Goal: Navigation & Orientation: Find specific page/section

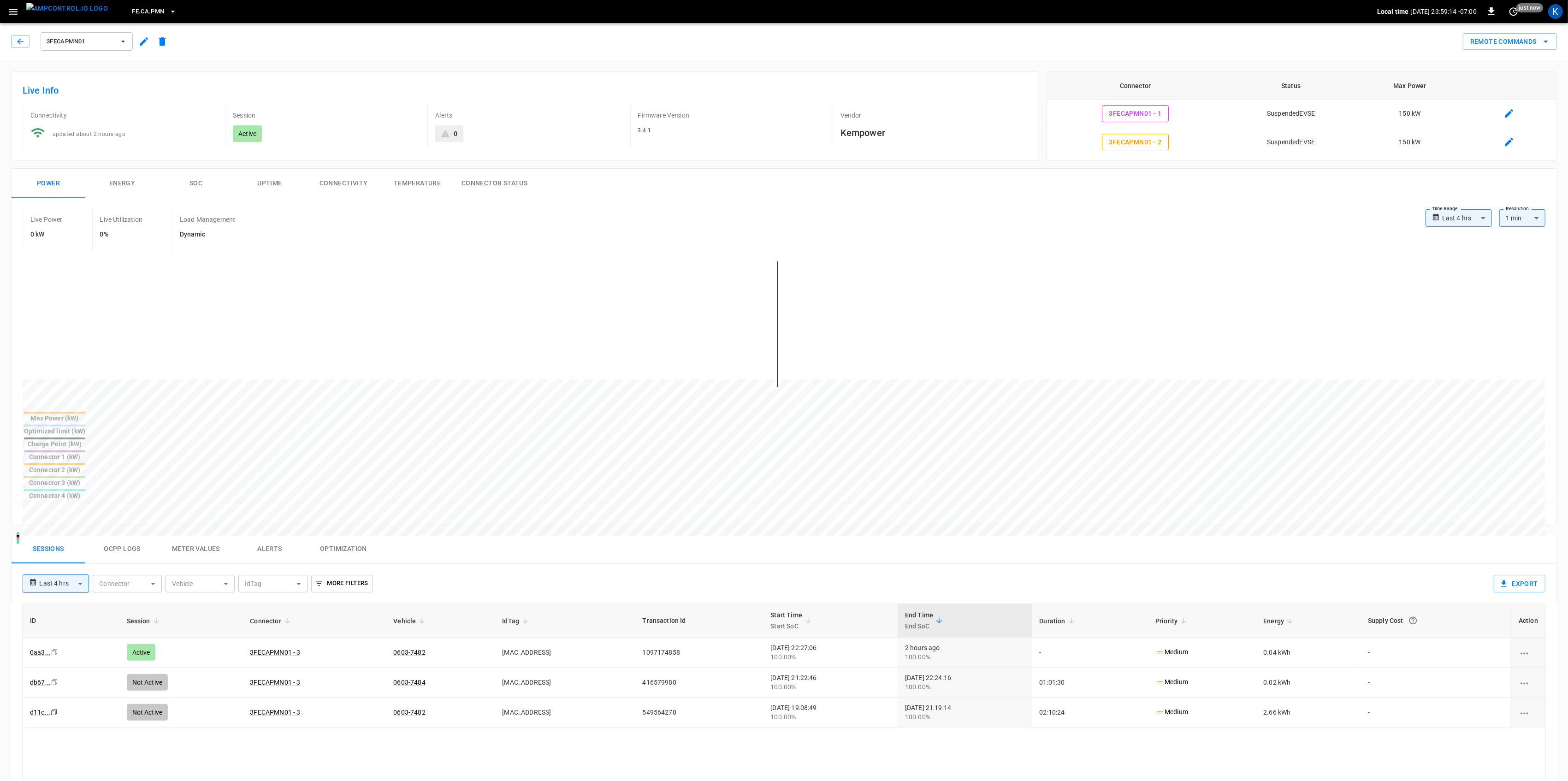
click at [65, 574] on div "**********" at bounding box center [56, 583] width 67 height 18
click at [59, 515] on body "**********" at bounding box center [787, 593] width 1573 height 1186
click at [535, 506] on div at bounding box center [787, 390] width 1573 height 781
click at [500, 534] on div "Sessions Ocpp logs Meter Values Alerts Optimization" at bounding box center [784, 549] width 1545 height 29
click at [9, 9] on icon "button" at bounding box center [13, 12] width 9 height 6
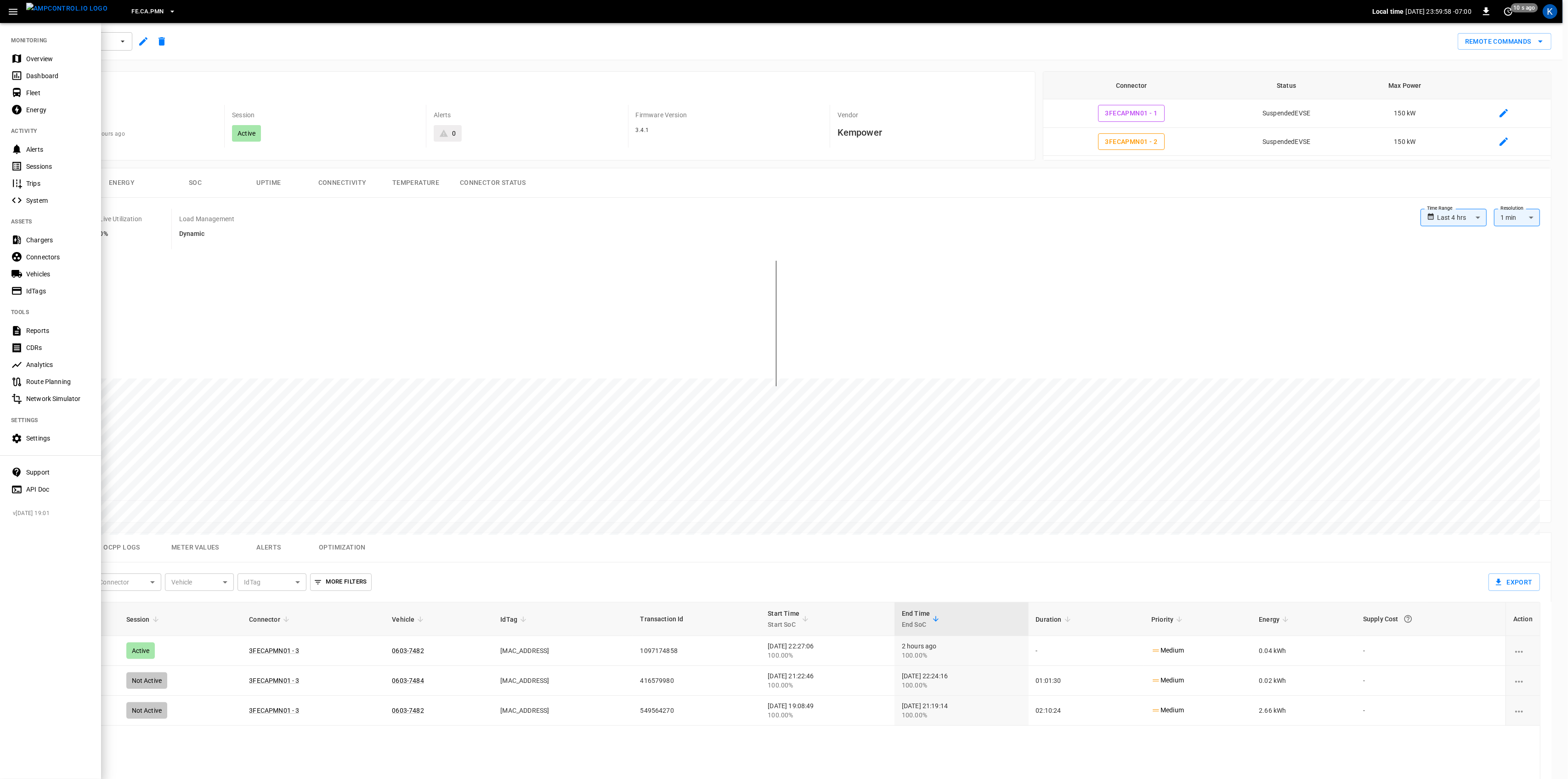
click at [20, 61] on icon at bounding box center [16, 58] width 9 height 9
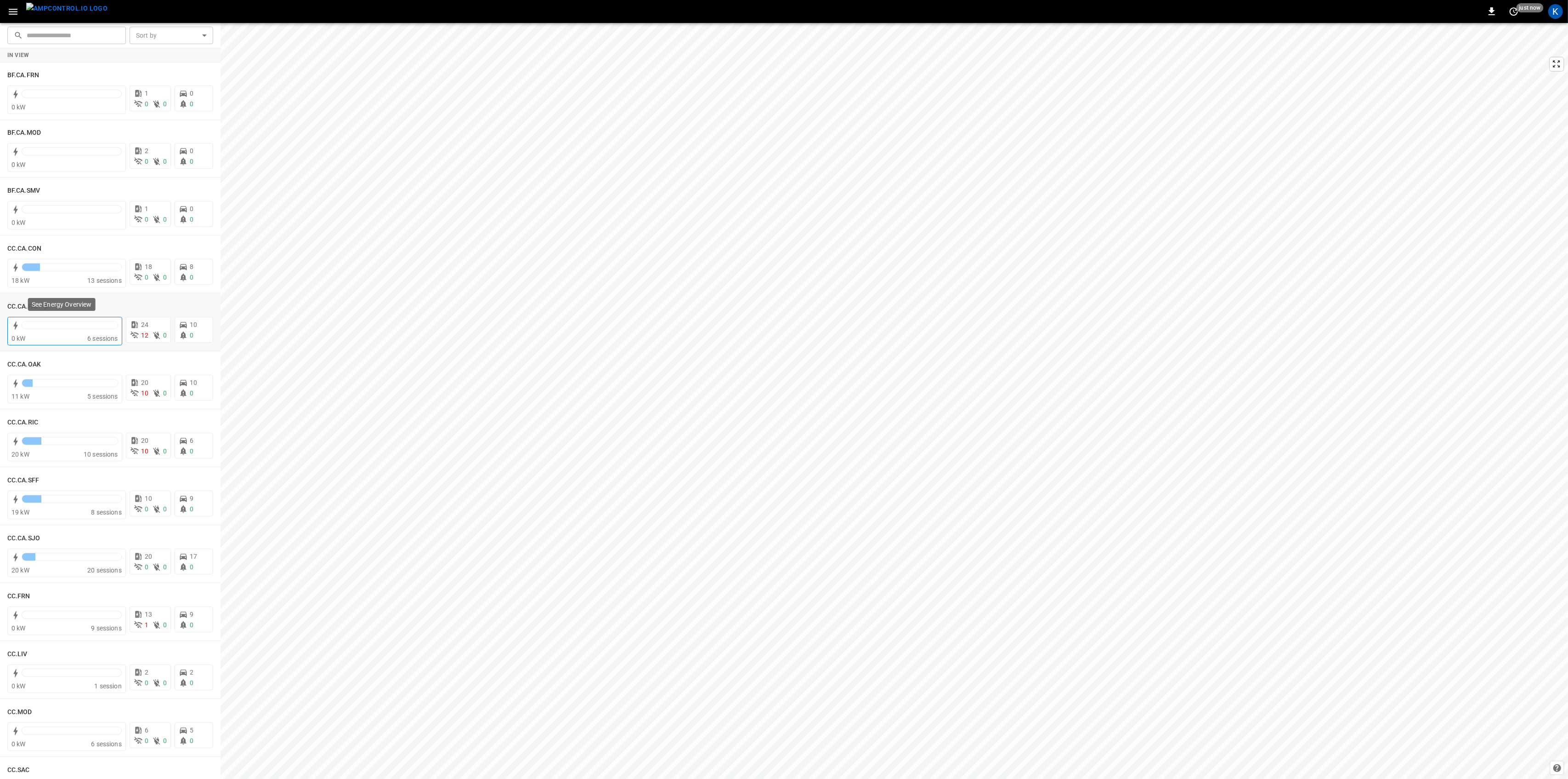
click at [69, 326] on div at bounding box center [69, 325] width 96 height 7
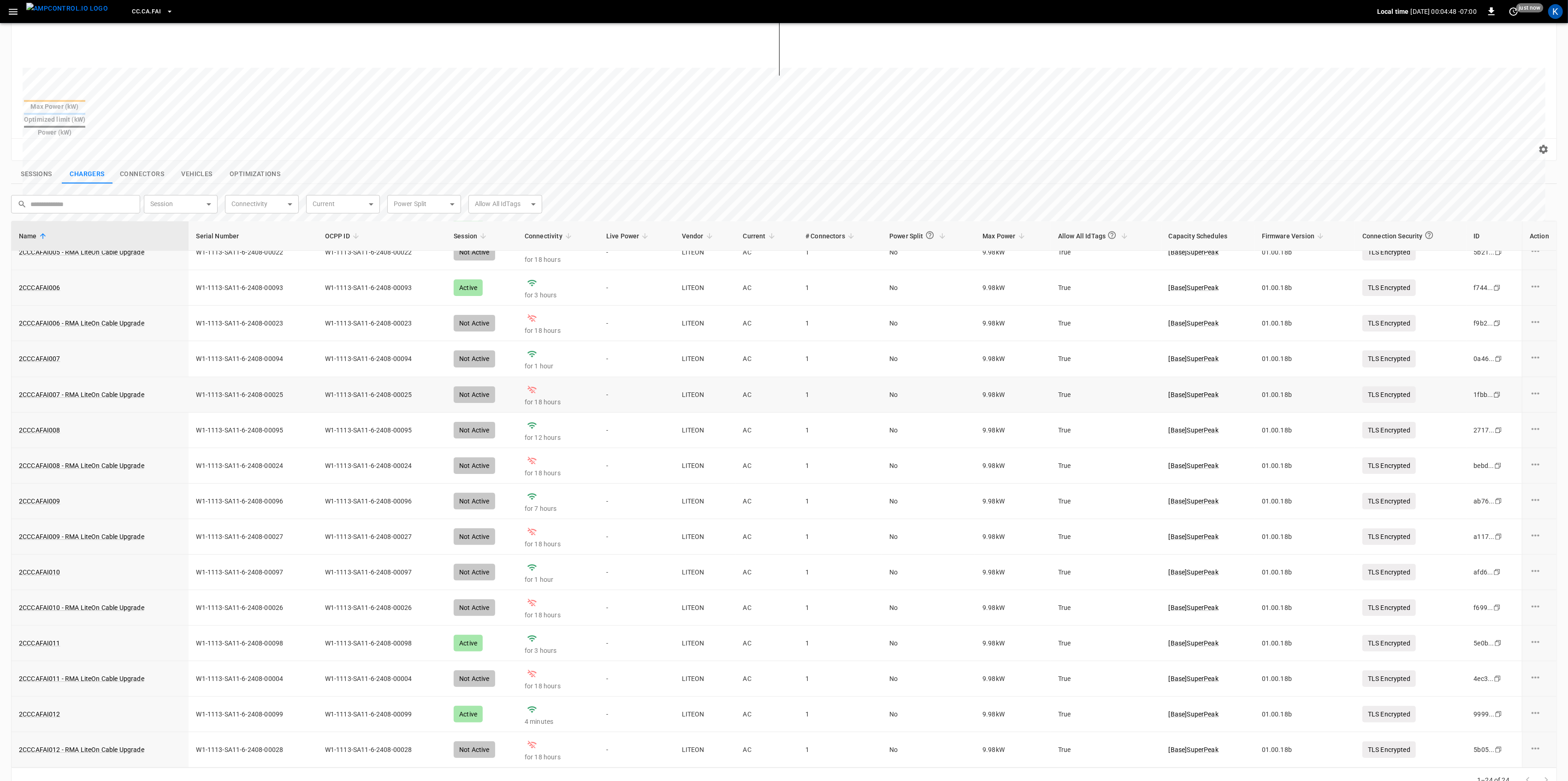
scroll to position [219, 0]
click at [50, 707] on link "2CCCAFAI012" at bounding box center [40, 713] width 45 height 13
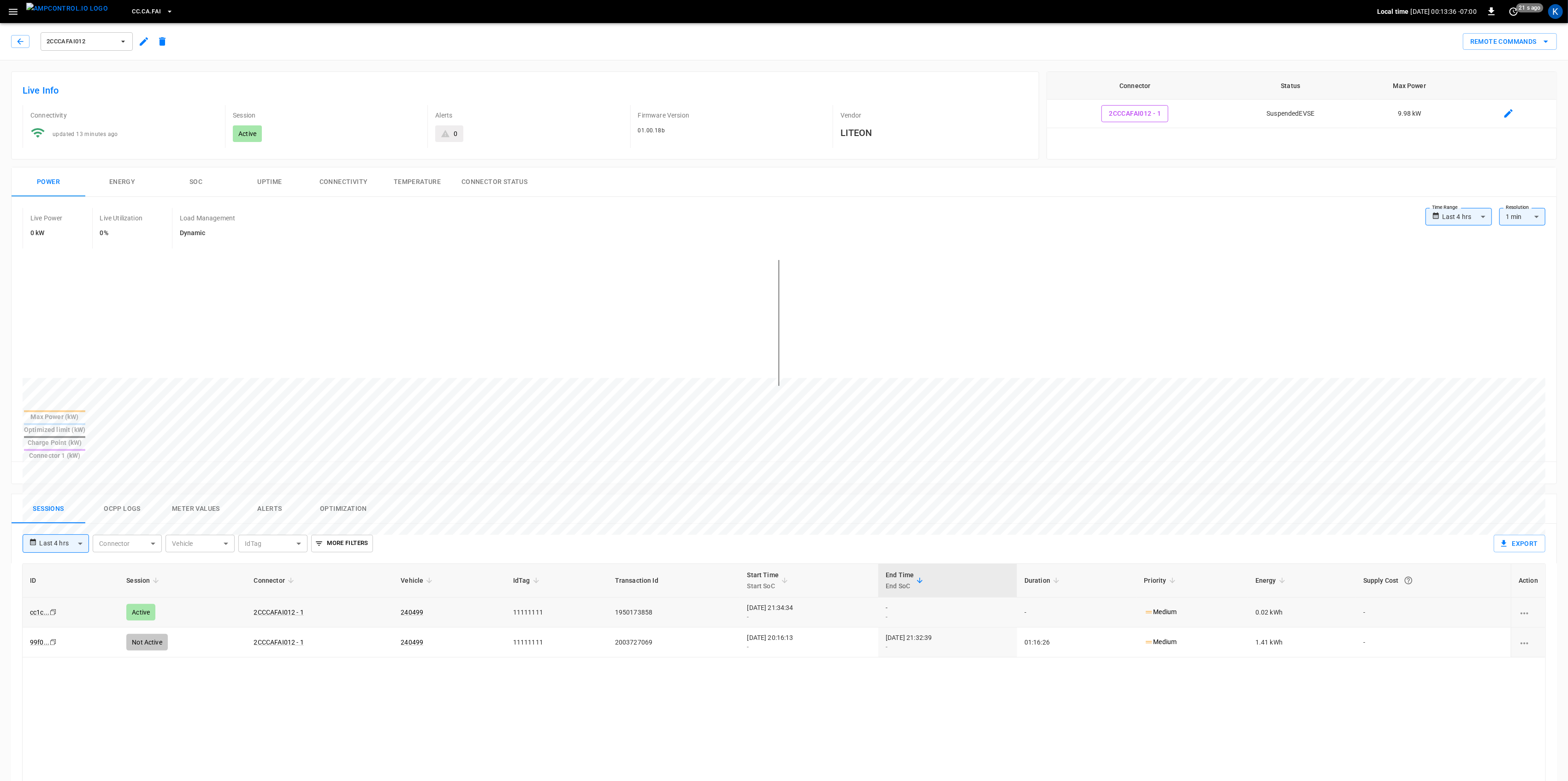
click at [12, 12] on icon "button" at bounding box center [13, 12] width 9 height 6
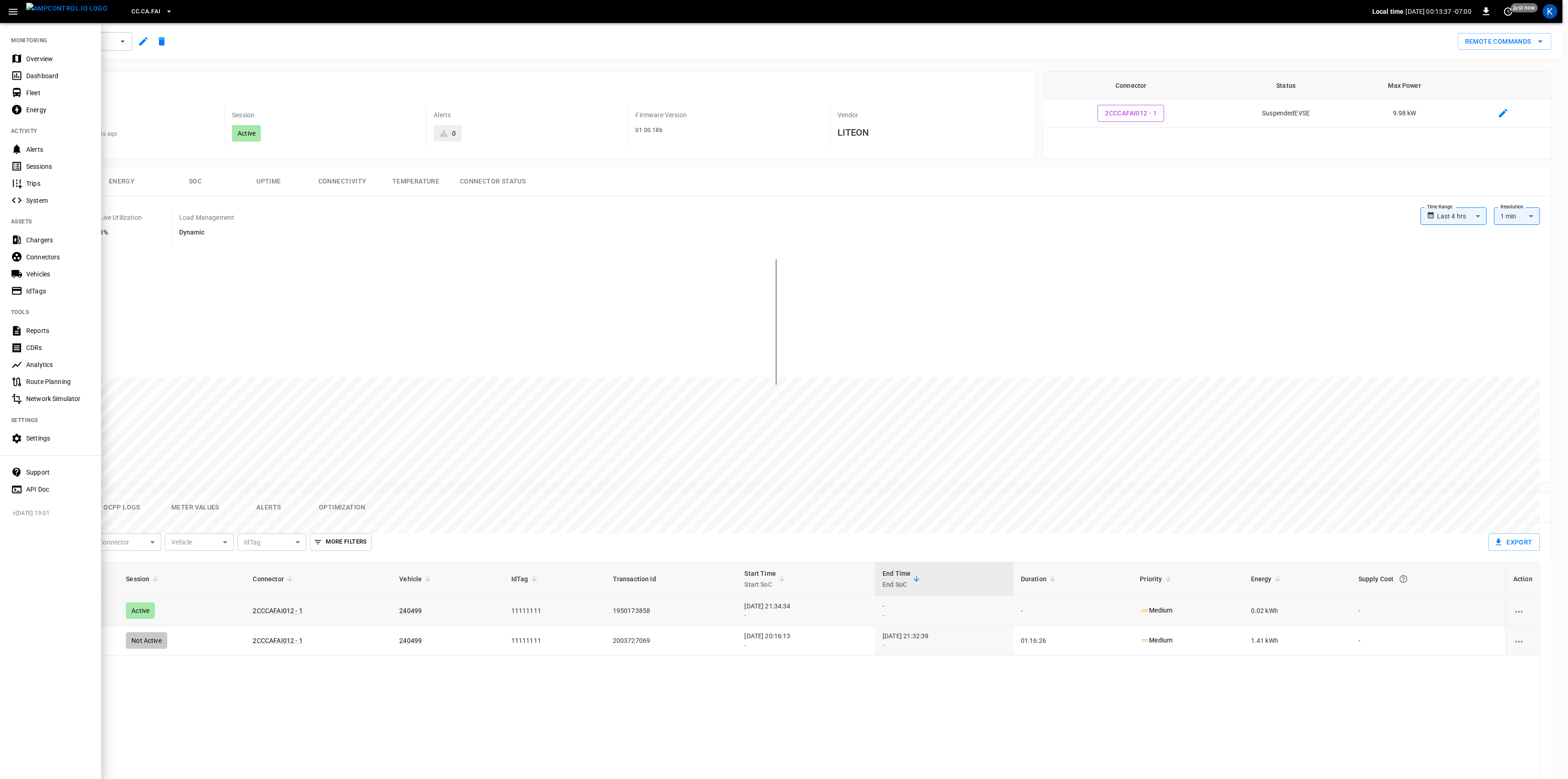
drag, startPoint x: 24, startPoint y: 55, endPoint x: 26, endPoint y: 38, distance: 17.1
click at [24, 55] on div "Overview" at bounding box center [51, 58] width 101 height 17
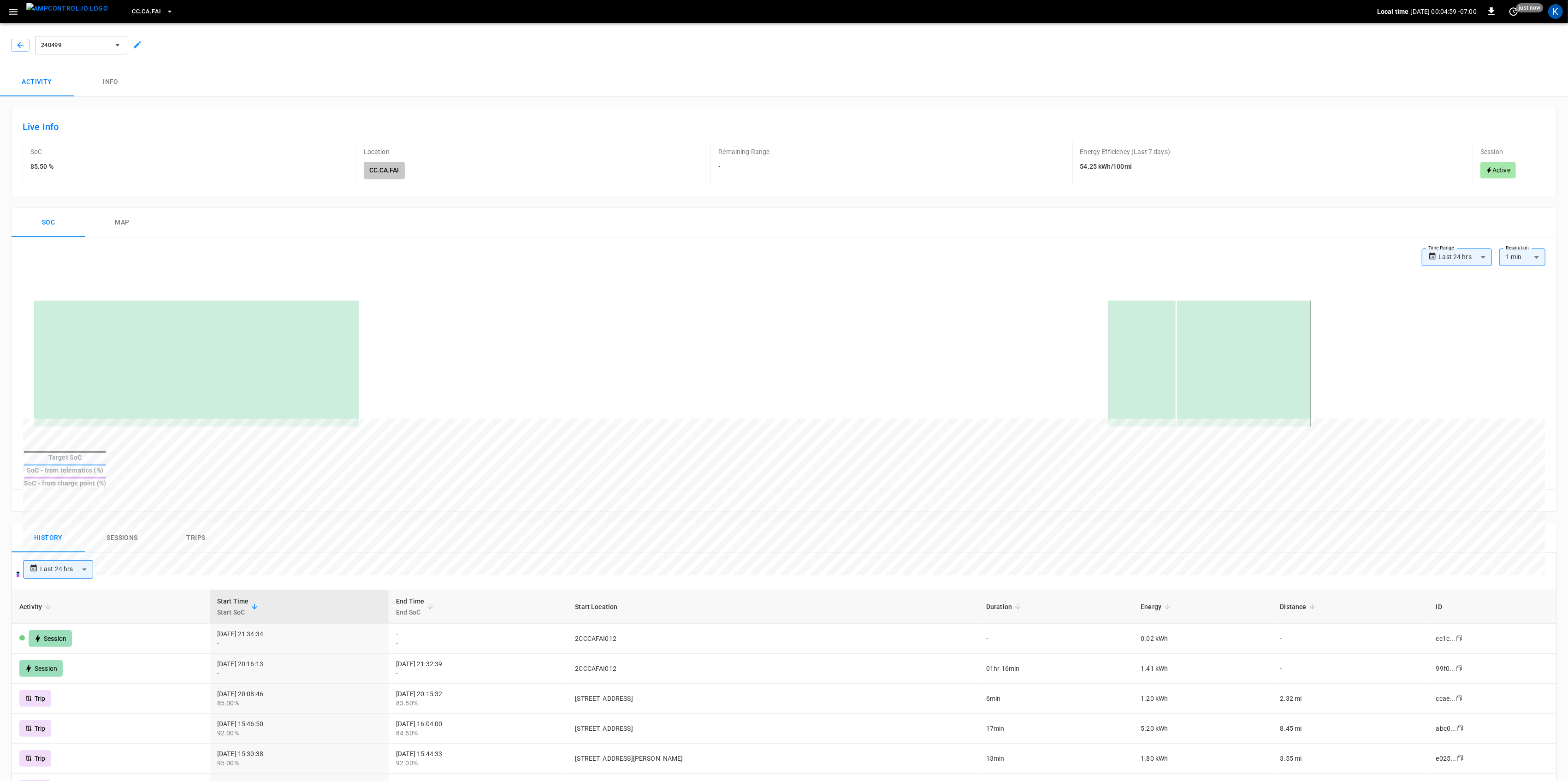
click at [178, 560] on div "**********" at bounding box center [782, 569] width 1526 height 18
click at [72, 10] on img "menu" at bounding box center [67, 9] width 82 height 12
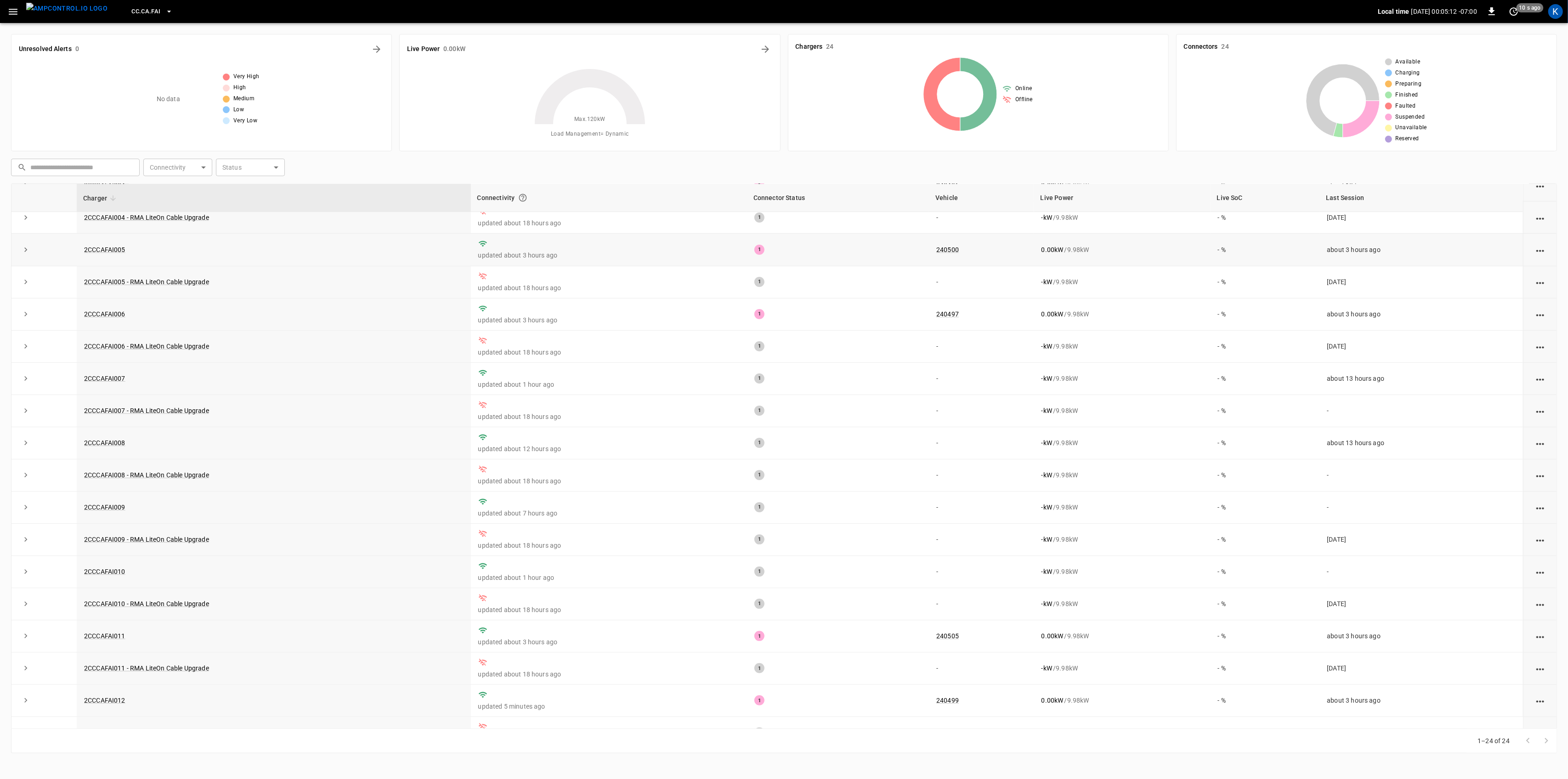
scroll to position [263, 0]
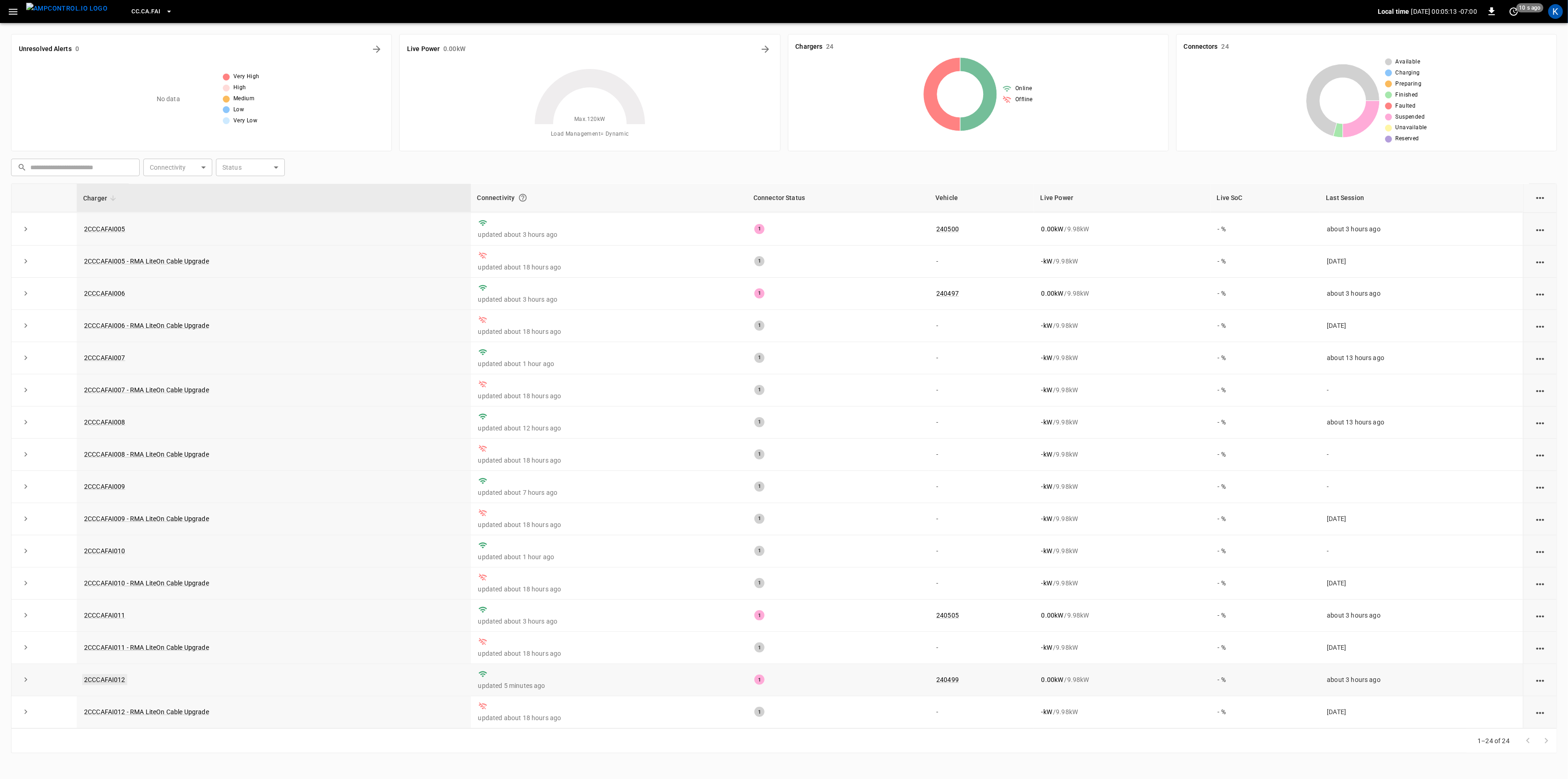
click at [111, 679] on link "2CCCAFAI012" at bounding box center [105, 679] width 45 height 11
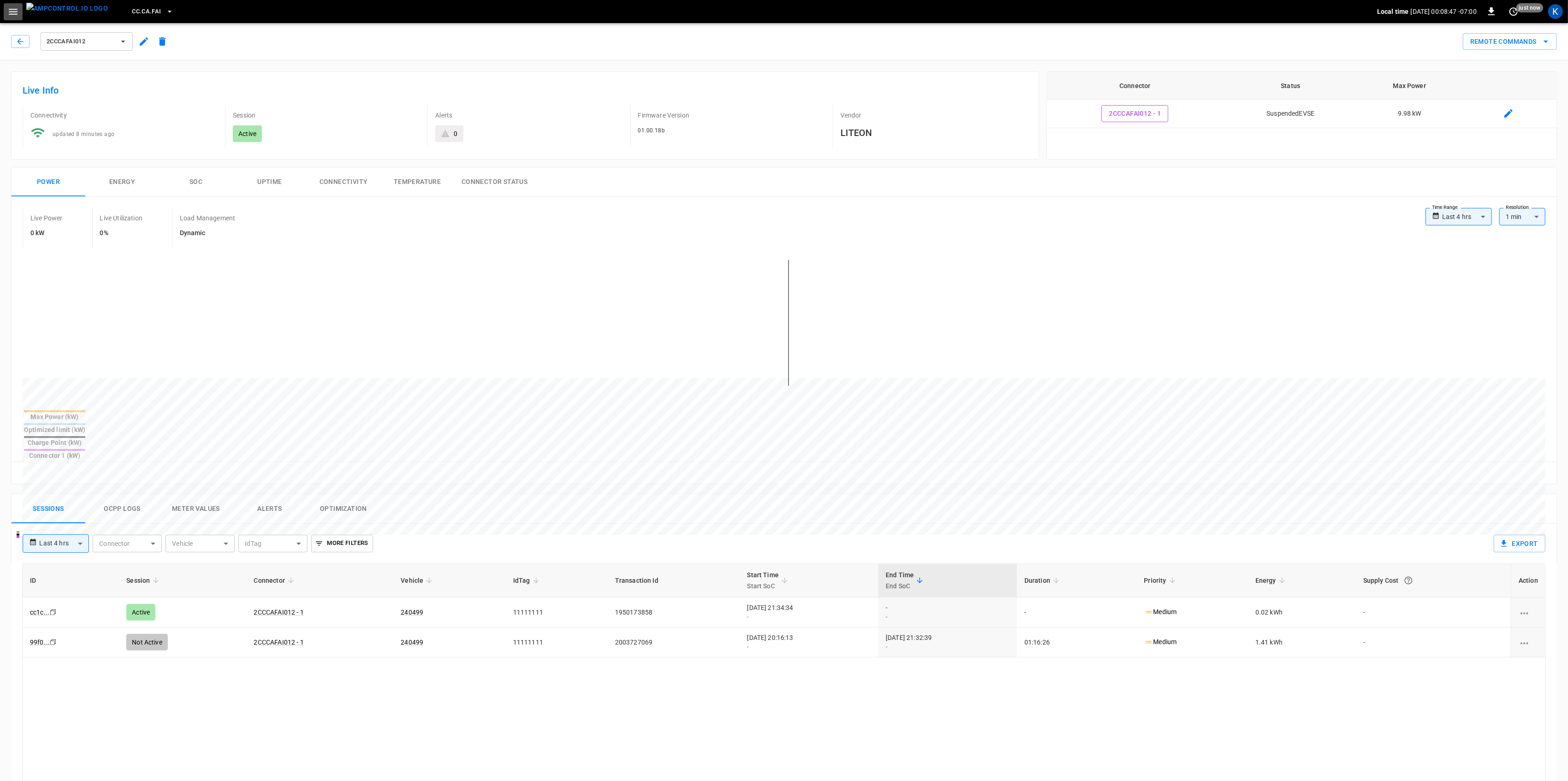
click at [9, 9] on button "button" at bounding box center [13, 12] width 19 height 17
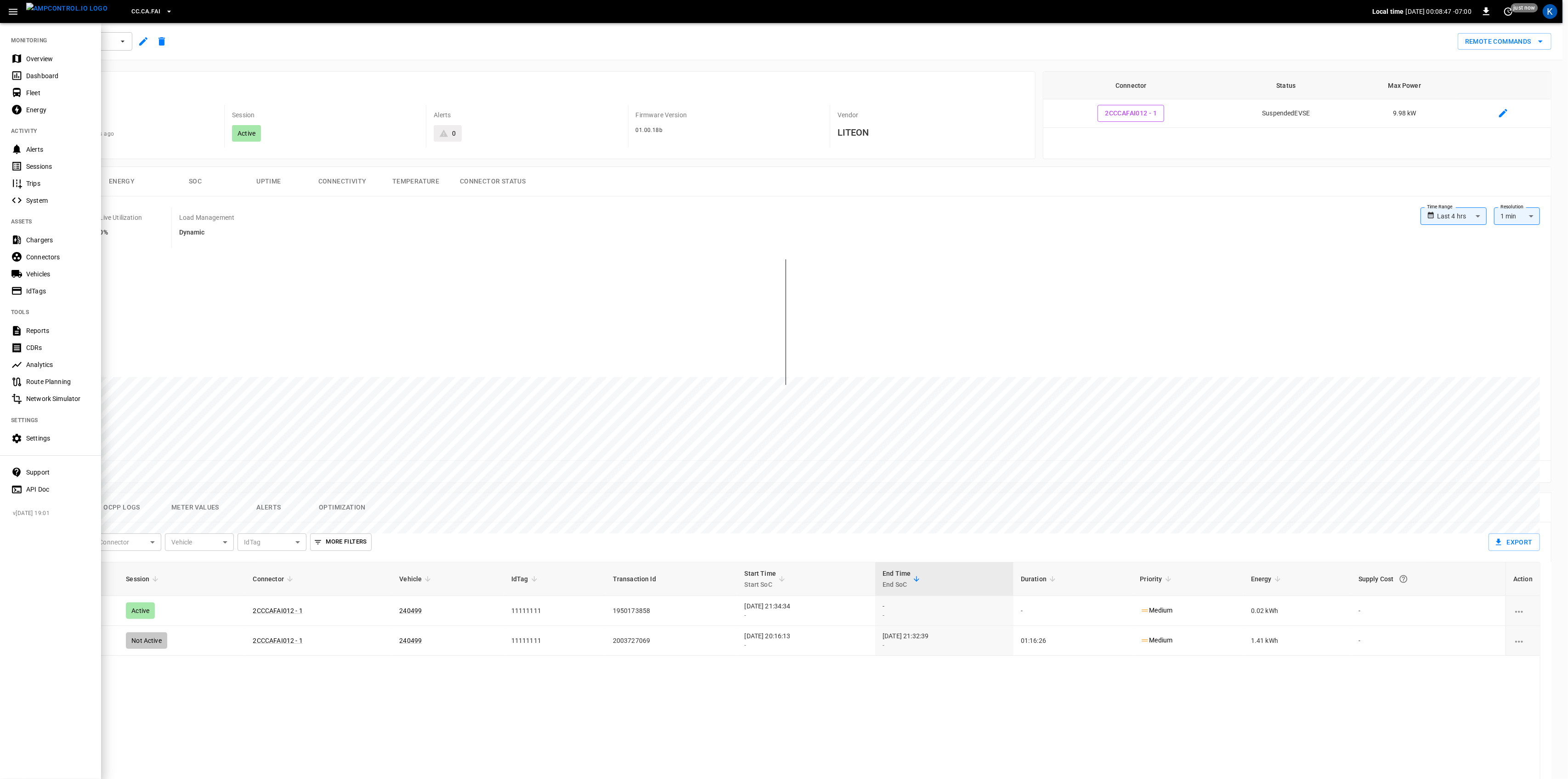
click at [40, 55] on div "Overview" at bounding box center [58, 58] width 64 height 9
